Goal: Task Accomplishment & Management: Manage account settings

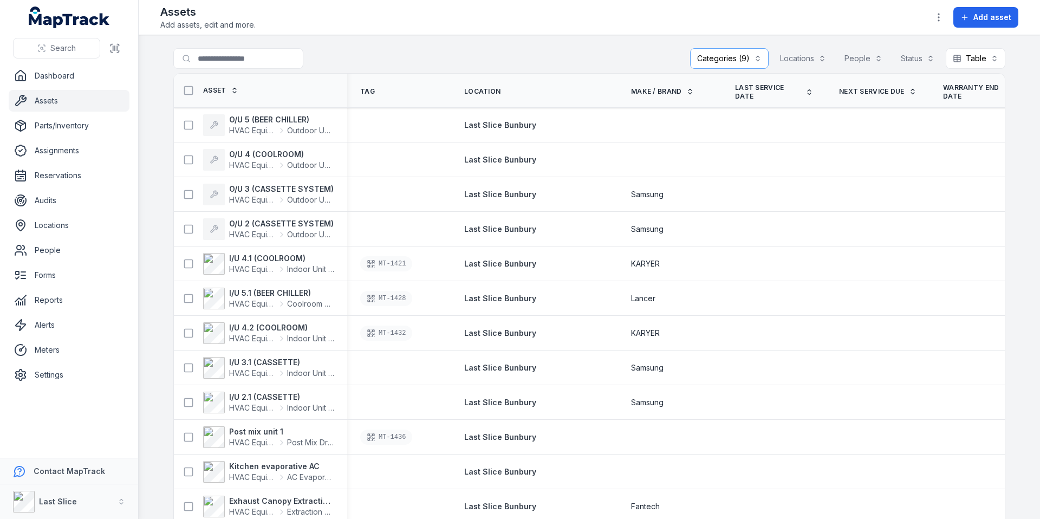
click at [728, 64] on div "Categories (9)" at bounding box center [729, 58] width 79 height 21
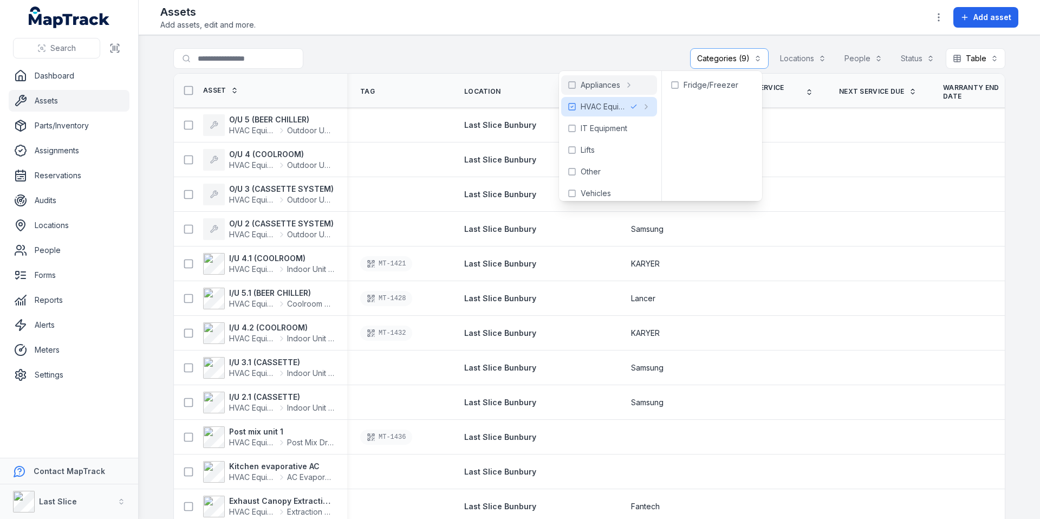
click at [648, 58] on div "**********" at bounding box center [589, 60] width 832 height 25
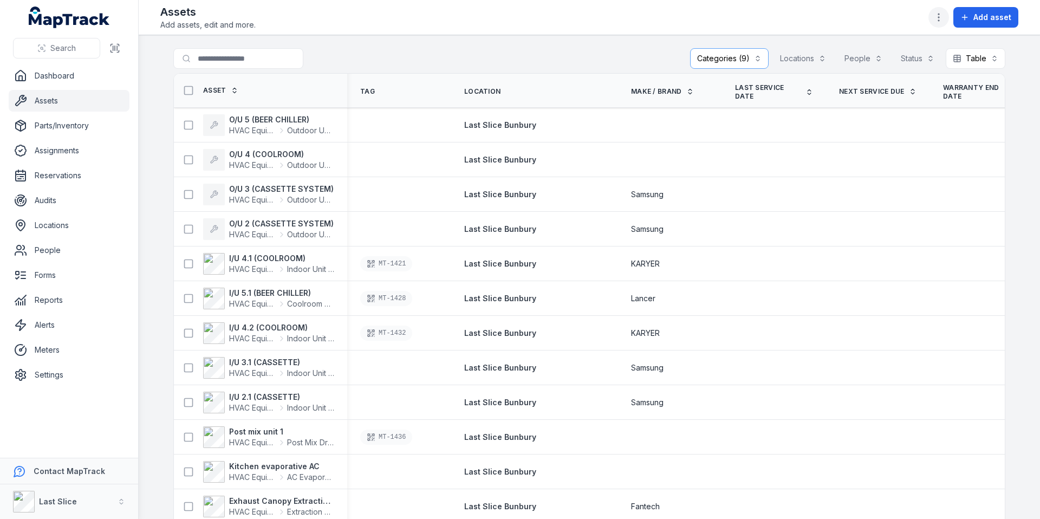
click at [936, 15] on icon "button" at bounding box center [938, 17] width 11 height 11
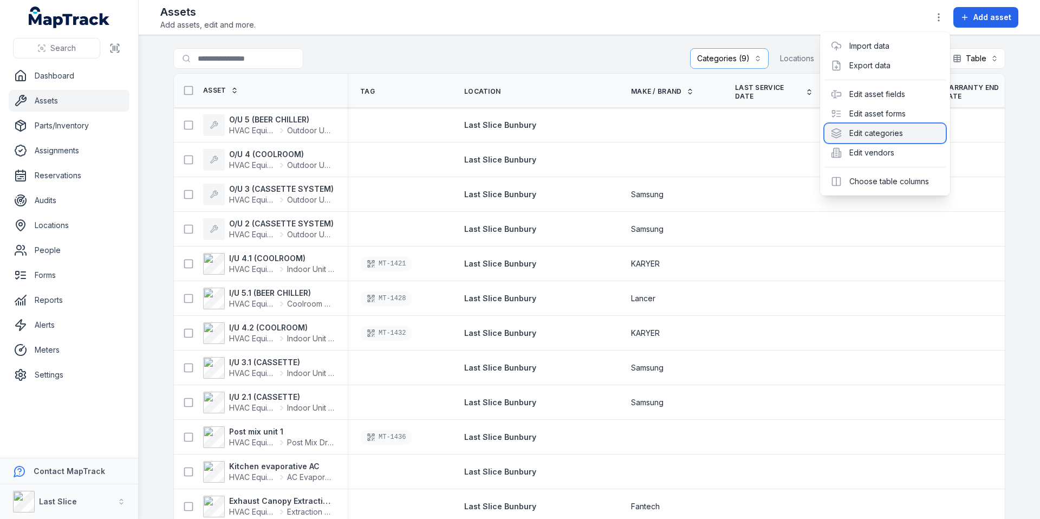
click at [859, 132] on div "Edit categories" at bounding box center [884, 132] width 121 height 19
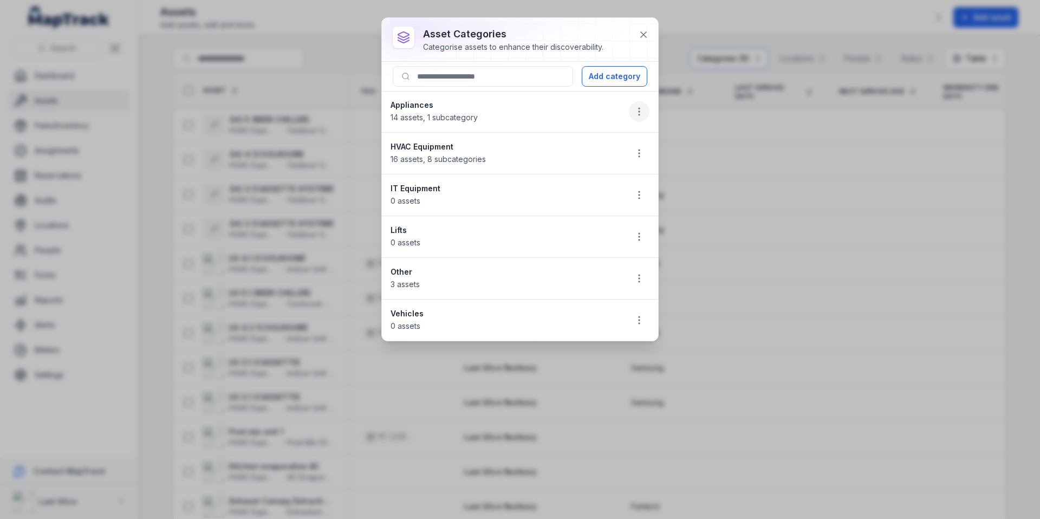
click at [640, 109] on icon "button" at bounding box center [639, 111] width 11 height 11
click at [601, 148] on div "Edit" at bounding box center [584, 140] width 121 height 19
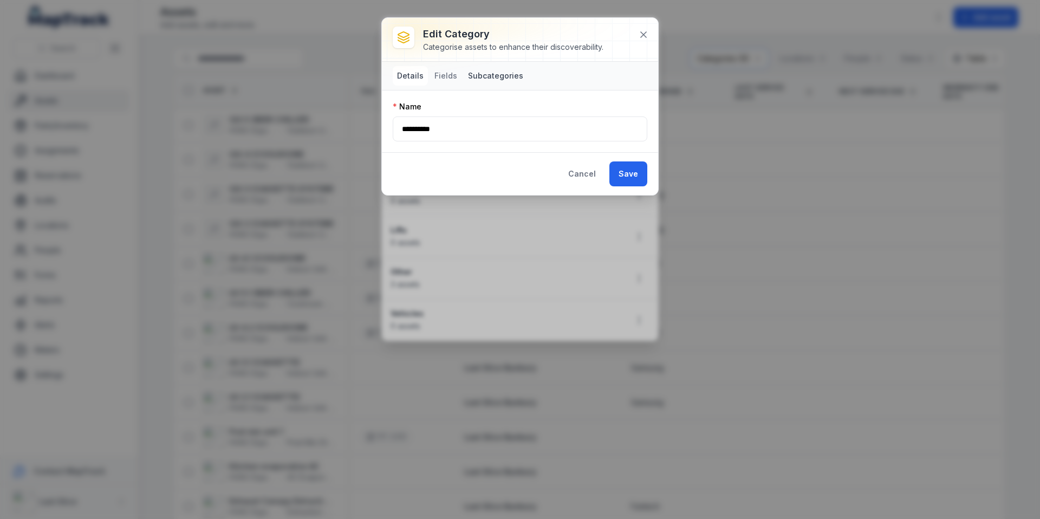
click at [484, 75] on button "Subcategories" at bounding box center [496, 75] width 64 height 19
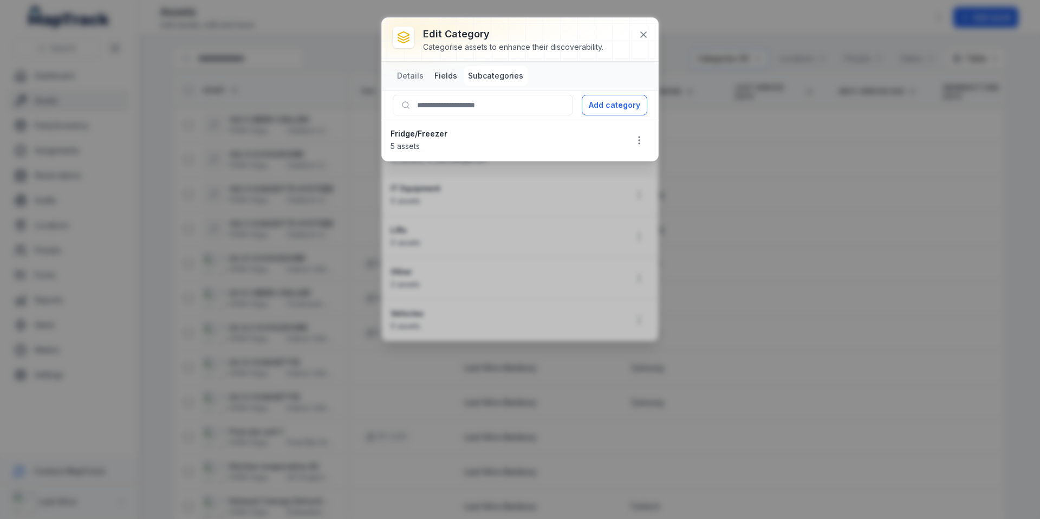
click at [446, 76] on button "Fields" at bounding box center [445, 75] width 31 height 19
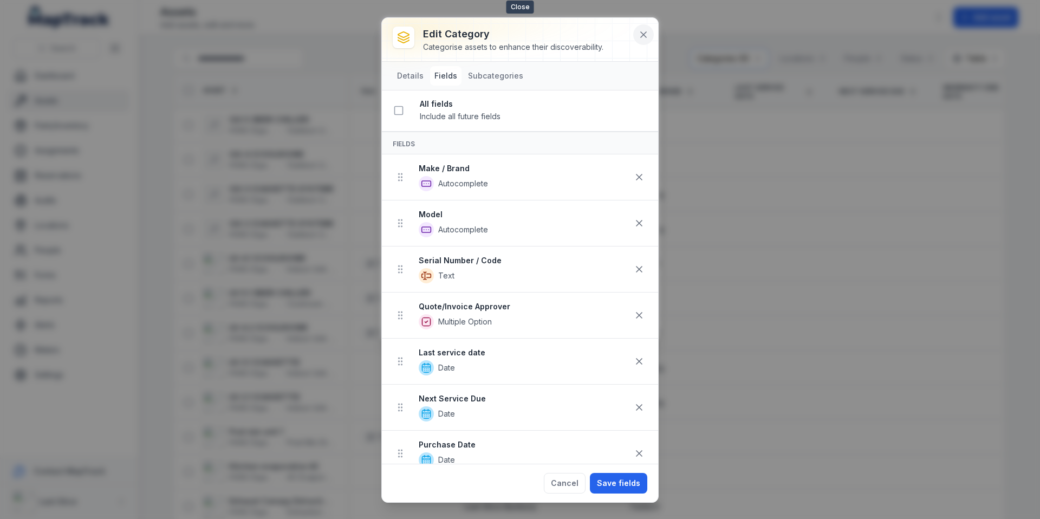
click at [643, 32] on icon at bounding box center [643, 34] width 11 height 11
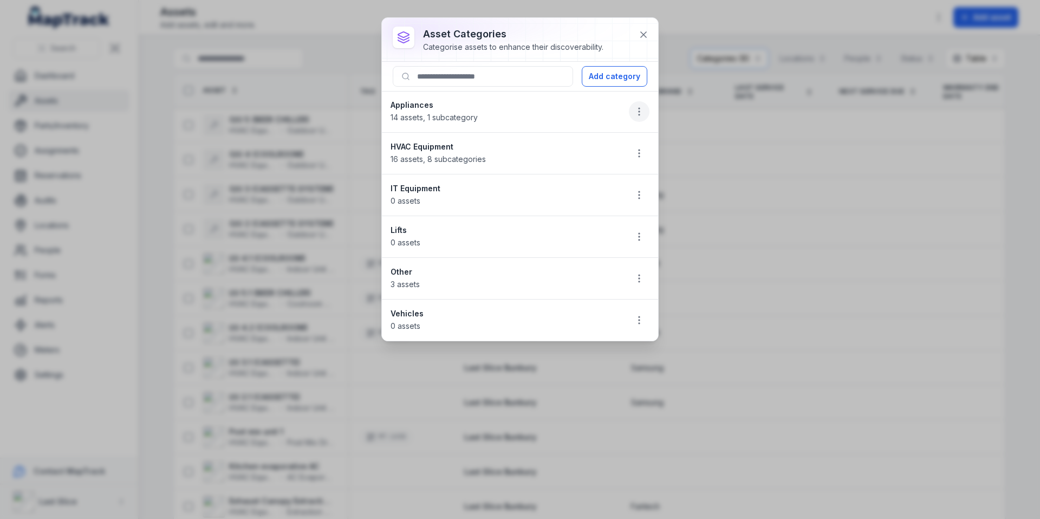
click at [640, 111] on circle "button" at bounding box center [638, 111] width 1 height 1
click at [589, 138] on div "Edit" at bounding box center [584, 140] width 121 height 19
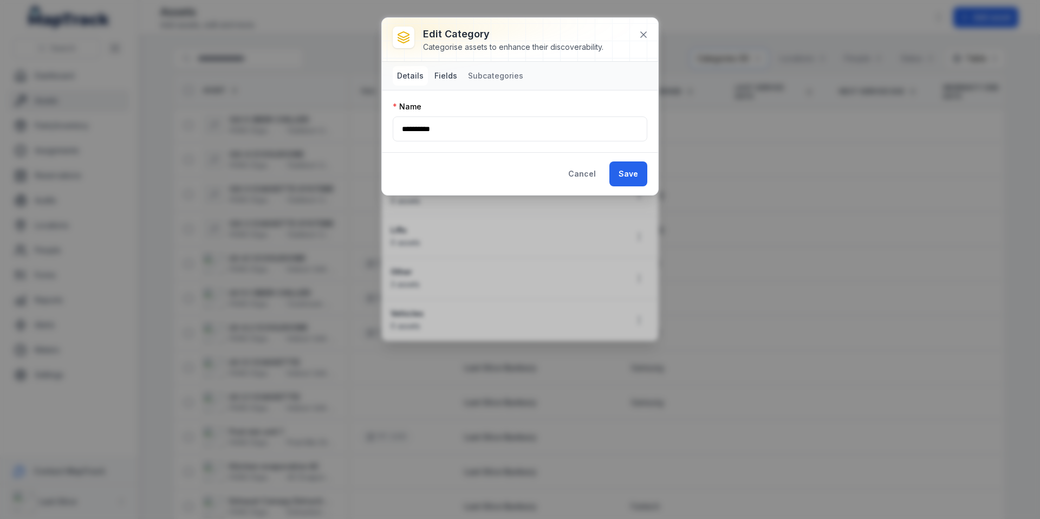
click at [449, 80] on button "Fields" at bounding box center [445, 75] width 31 height 19
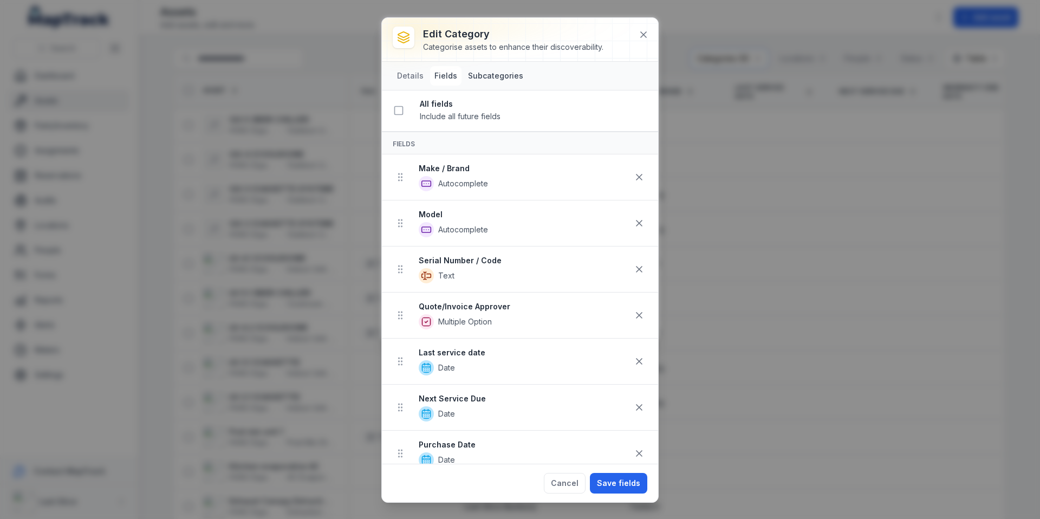
click at [474, 76] on button "Subcategories" at bounding box center [496, 75] width 64 height 19
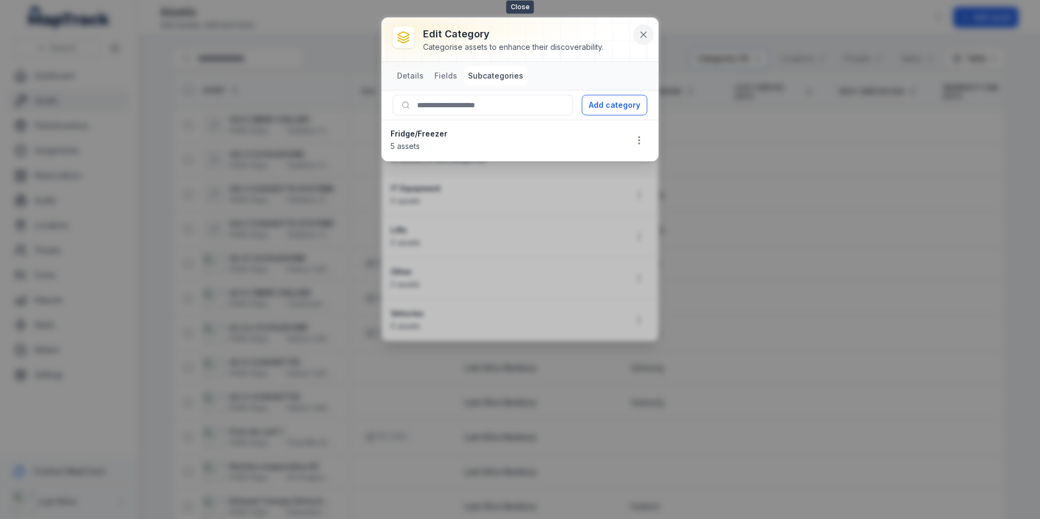
click at [642, 34] on icon at bounding box center [643, 34] width 11 height 11
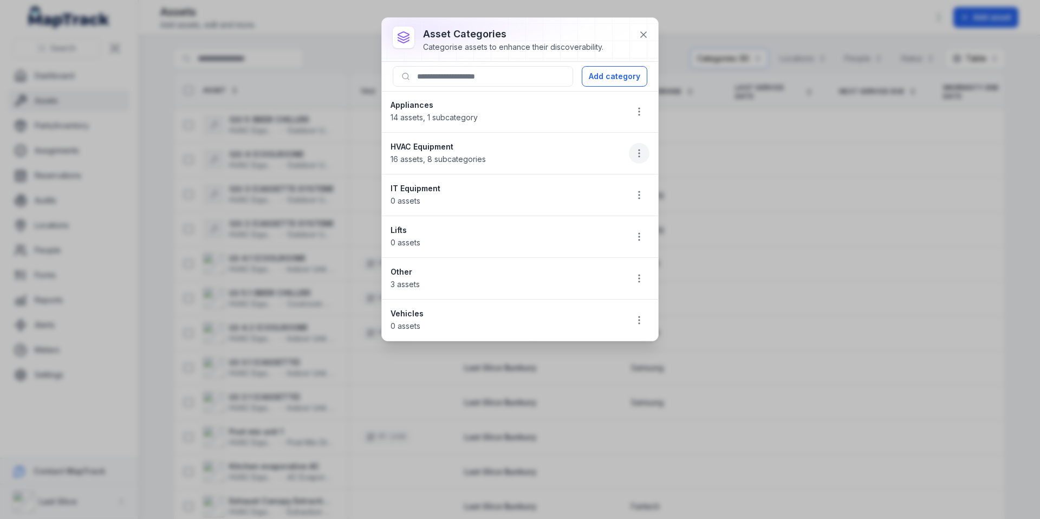
click at [635, 153] on icon "button" at bounding box center [639, 153] width 11 height 11
click at [610, 177] on div "Edit" at bounding box center [584, 181] width 121 height 19
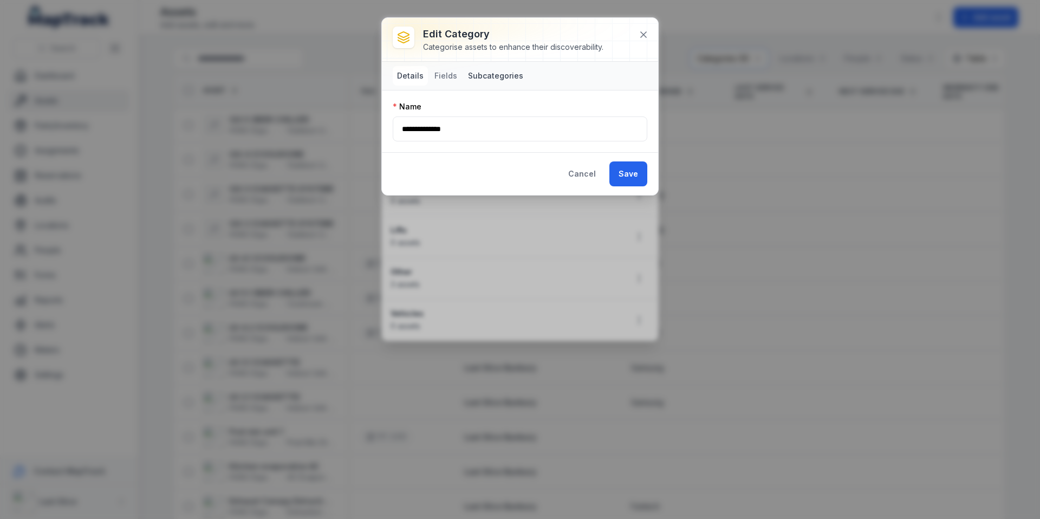
click at [494, 82] on button "Subcategories" at bounding box center [496, 75] width 64 height 19
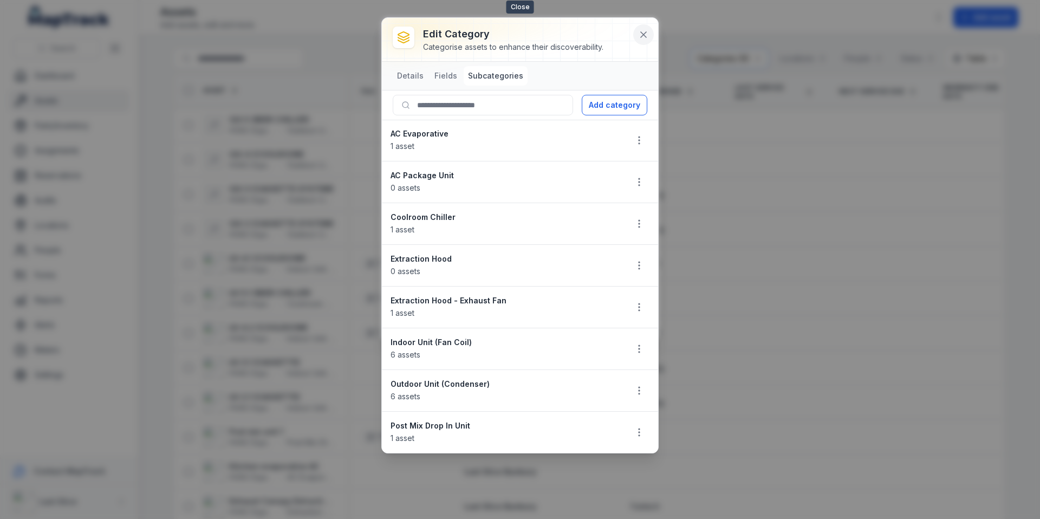
click at [642, 37] on icon at bounding box center [643, 34] width 11 height 11
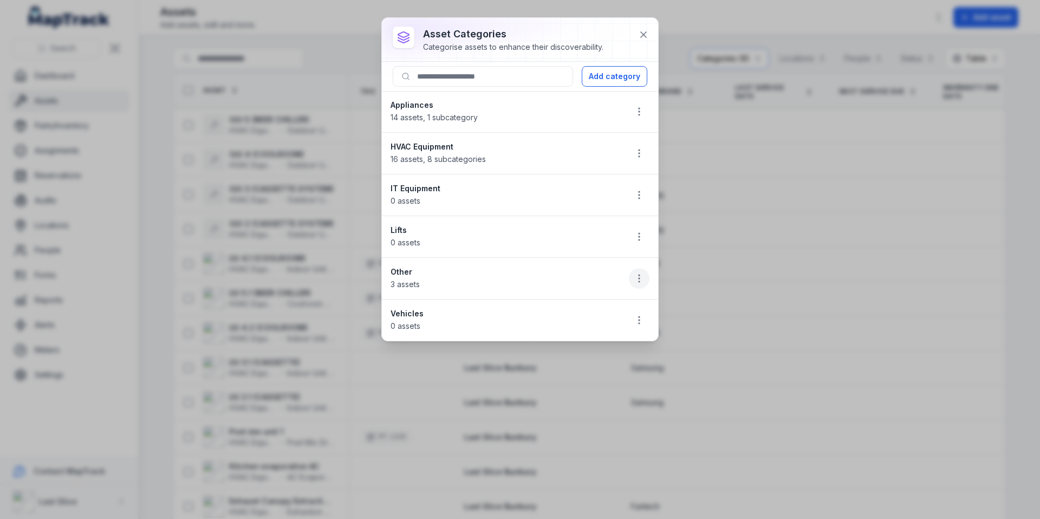
click at [640, 278] on circle "button" at bounding box center [638, 278] width 1 height 1
click at [640, 277] on icon "button" at bounding box center [639, 278] width 11 height 11
click at [651, 30] on button at bounding box center [643, 34] width 21 height 21
